Goal: Information Seeking & Learning: Learn about a topic

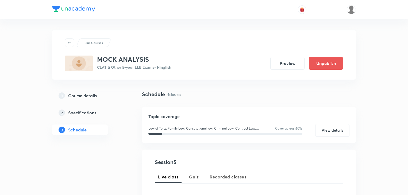
scroll to position [383, 0]
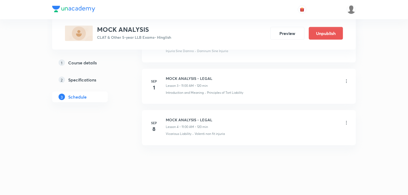
click at [74, 12] on img at bounding box center [73, 9] width 43 height 6
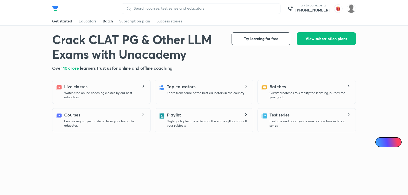
click at [109, 21] on div "Batch" at bounding box center [108, 20] width 10 height 5
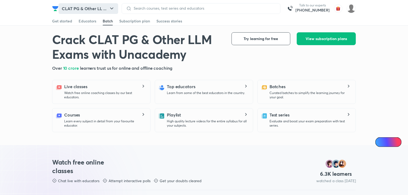
click at [99, 9] on button "CLAT PG & Other LL ..." at bounding box center [89, 8] width 60 height 11
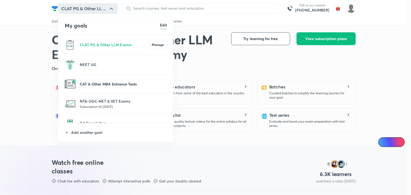
click at [103, 86] on p "CAT & Other MBA Entrance Tests" at bounding box center [123, 84] width 87 height 6
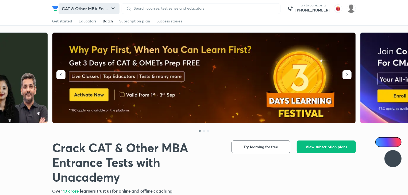
click at [97, 7] on button "CAT & Other MBA En ..." at bounding box center [89, 8] width 61 height 11
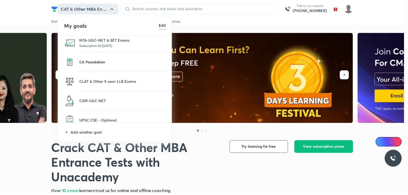
scroll to position [43, 0]
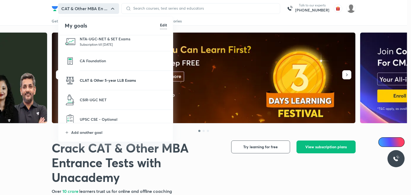
click at [94, 82] on p "CLAT & Other 5-year LLB Exams" at bounding box center [123, 81] width 87 height 6
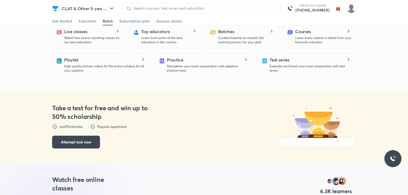
scroll to position [56, 0]
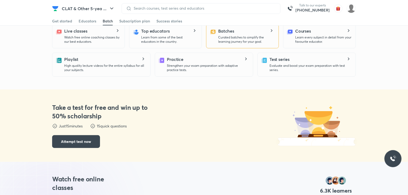
click at [234, 47] on div "Batches Curated batches to simplify the learning journey for your goal." at bounding box center [242, 36] width 73 height 24
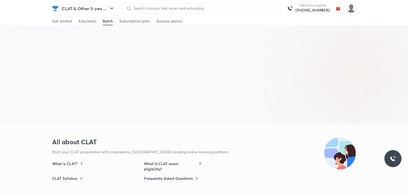
scroll to position [0, 0]
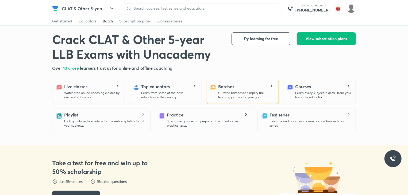
click at [224, 89] on h5 "Batches" at bounding box center [226, 86] width 16 height 6
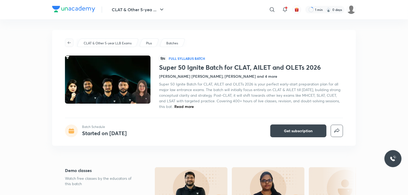
click at [72, 42] on span "button" at bounding box center [69, 43] width 8 height 4
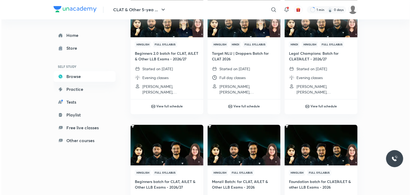
scroll to position [594, 0]
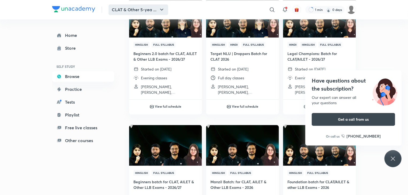
click at [129, 7] on button "CLAT & Other 5-yea ..." at bounding box center [139, 9] width 60 height 11
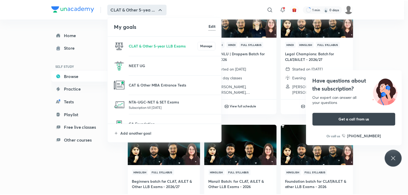
scroll to position [88, 0]
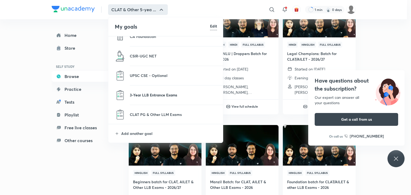
click at [138, 92] on p "3-Year LLB Entrance Exams" at bounding box center [173, 95] width 87 height 6
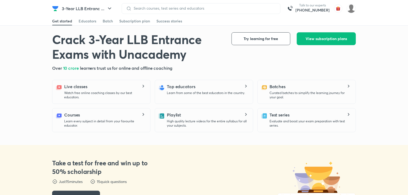
click at [285, 93] on p "Curated batches to simplify the learning journey for your goal." at bounding box center [311, 95] width 82 height 9
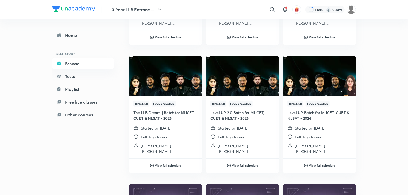
scroll to position [149, 0]
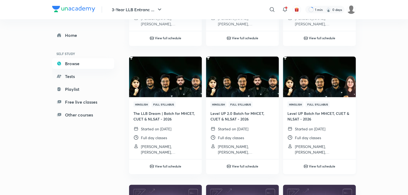
click at [296, 89] on img at bounding box center [319, 76] width 74 height 41
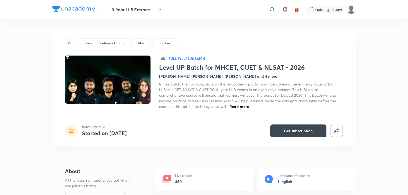
click at [296, 89] on span "In this batch, the Top Educators on the Unacademy platform will be covering the…" at bounding box center [247, 96] width 177 height 28
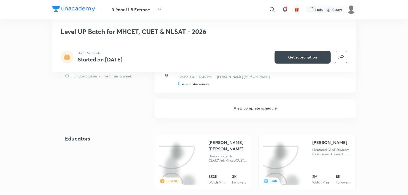
scroll to position [418, 0]
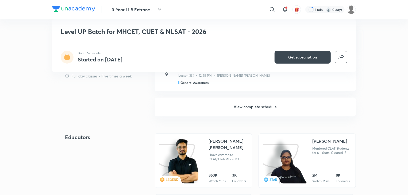
click at [246, 109] on h6 "View complete schedule" at bounding box center [255, 107] width 201 height 19
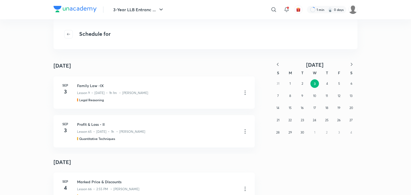
click at [276, 66] on icon "button" at bounding box center [277, 64] width 5 height 5
click at [305, 83] on button "1" at bounding box center [302, 83] width 9 height 9
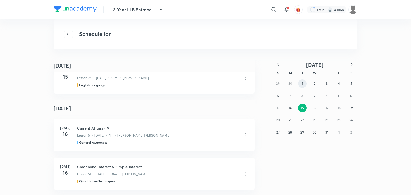
scroll to position [891, 0]
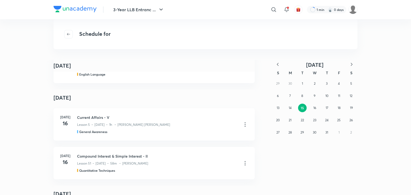
click at [278, 65] on icon "button" at bounding box center [277, 64] width 5 height 5
click at [280, 66] on icon "button" at bounding box center [277, 64] width 5 height 5
click at [323, 87] on div "27 28 29 30 1 2 3 4 5 6 7 8 9 10 11 12 13 14 15 16 17 18 19 20 21 22 23 24 25 2…" at bounding box center [315, 108] width 86 height 61
click at [327, 85] on abbr "1" at bounding box center [326, 84] width 1 height 4
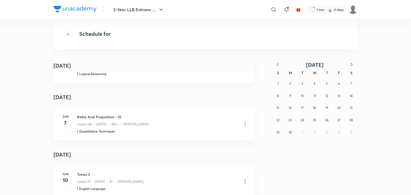
scroll to position [2515, 0]
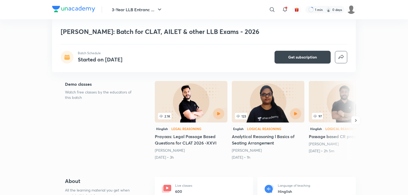
scroll to position [155, 0]
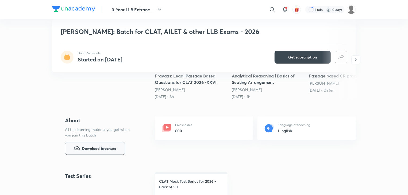
click at [93, 146] on span "Download brochure" at bounding box center [99, 149] width 34 height 6
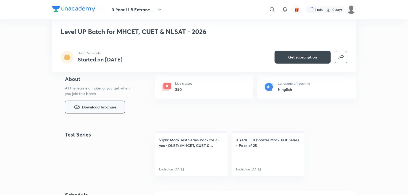
click at [117, 110] on button "Download brochure" at bounding box center [95, 107] width 60 height 13
